Goal: Task Accomplishment & Management: Manage account settings

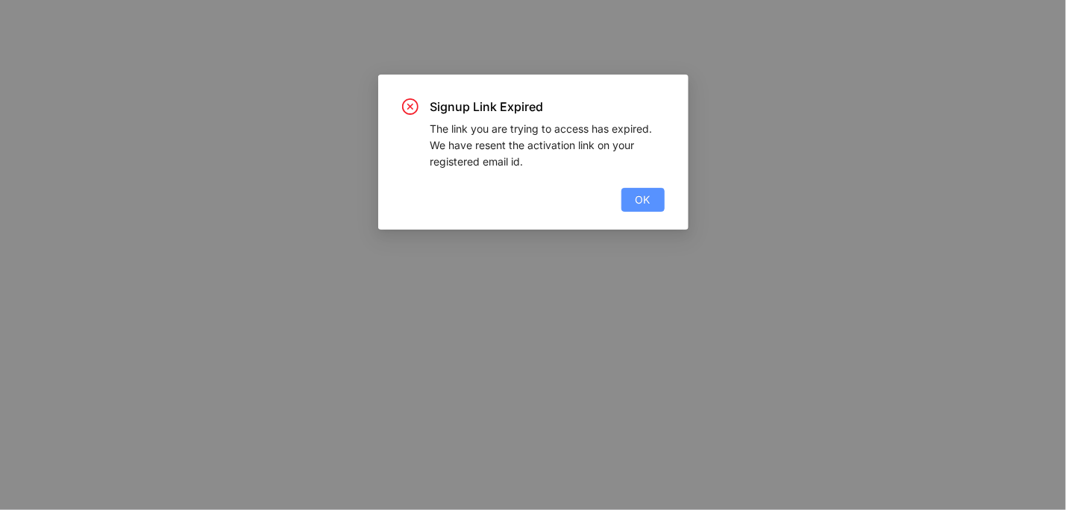
click at [645, 205] on span "OK" at bounding box center [643, 200] width 15 height 16
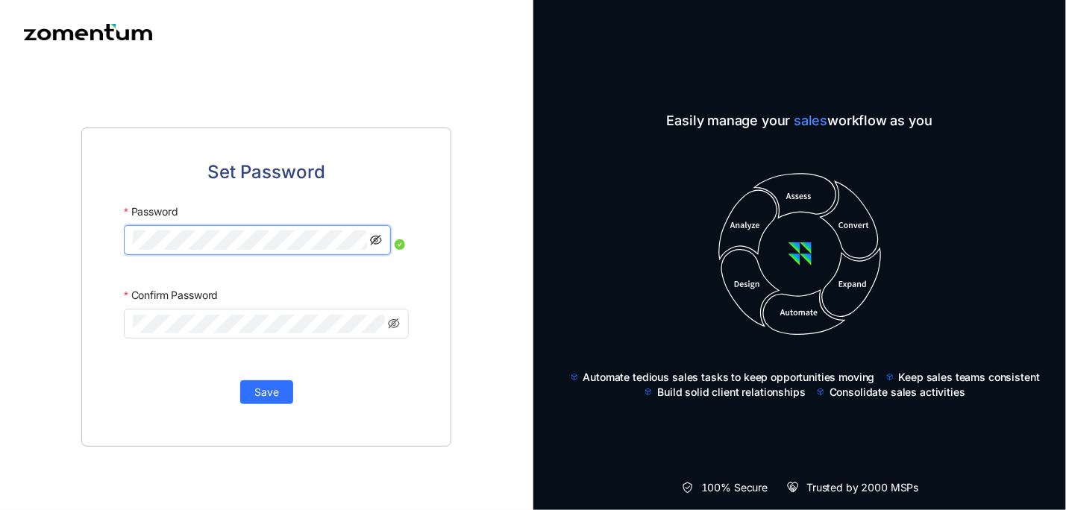
click at [376, 234] on icon "eye-invisible" at bounding box center [376, 240] width 12 height 12
click at [375, 318] on icon "eye-invisible" at bounding box center [376, 324] width 12 height 12
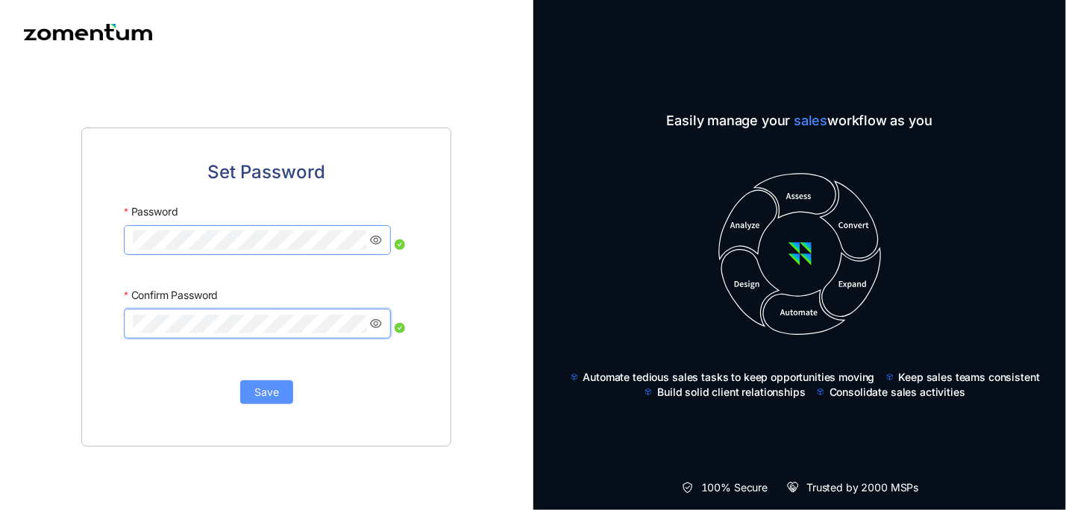
click at [269, 386] on span "Save" at bounding box center [266, 392] width 25 height 16
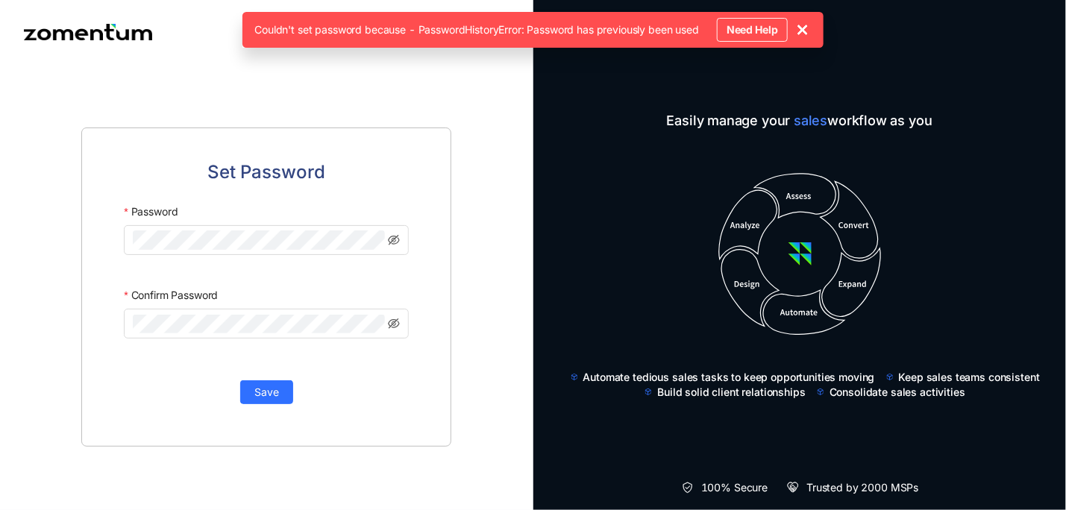
click at [807, 28] on use at bounding box center [802, 29] width 9 height 9
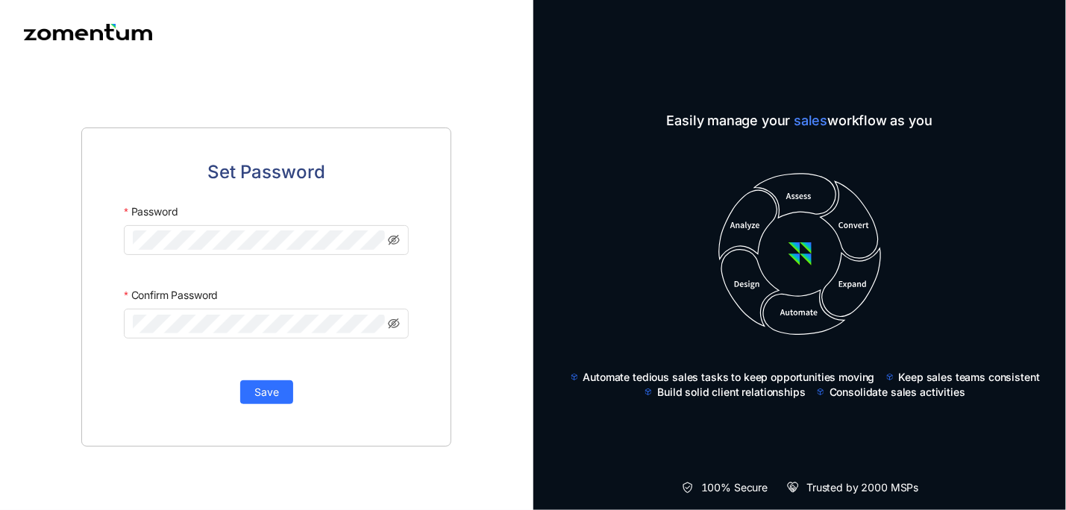
click at [444, 57] on div "Set Password Password Confirm Password Save" at bounding box center [266, 255] width 533 height 510
click at [794, 191] on icon at bounding box center [799, 254] width 183 height 163
click at [355, 34] on div at bounding box center [267, 32] width 486 height 16
